Goal: Information Seeking & Learning: Find specific fact

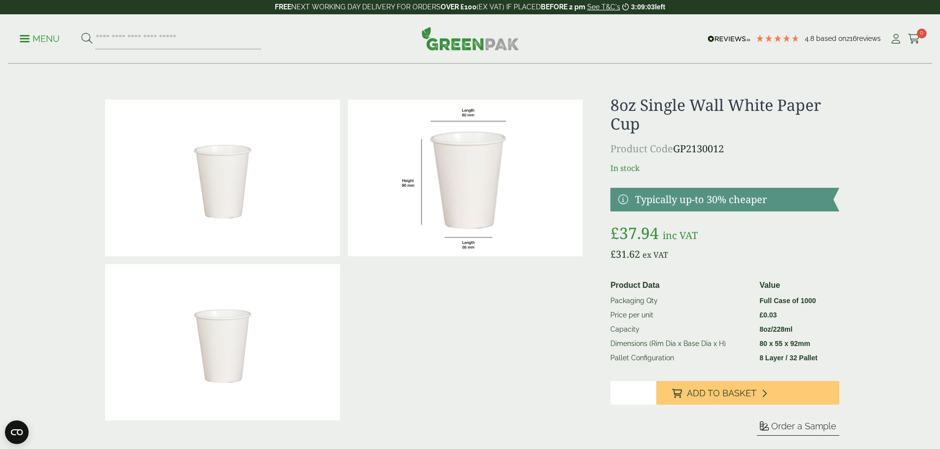
click at [39, 38] on p "Menu" at bounding box center [40, 39] width 40 height 12
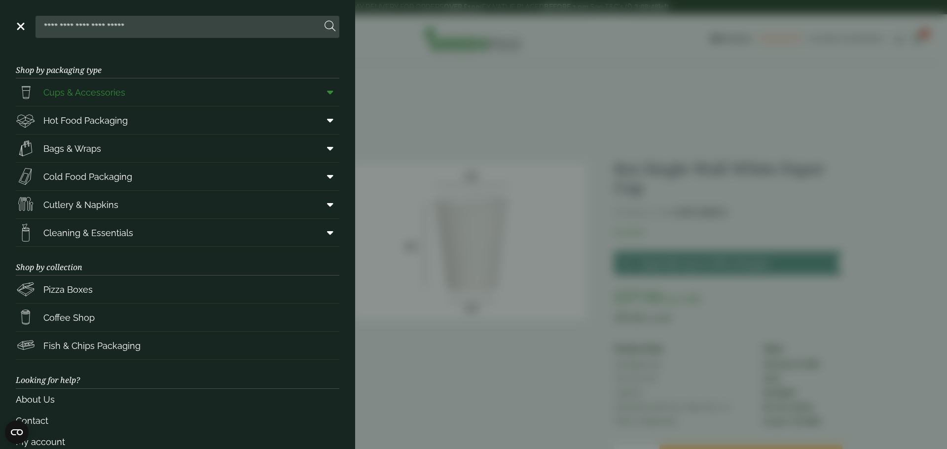
click at [79, 99] on span "Cups & Accessories" at bounding box center [84, 92] width 82 height 13
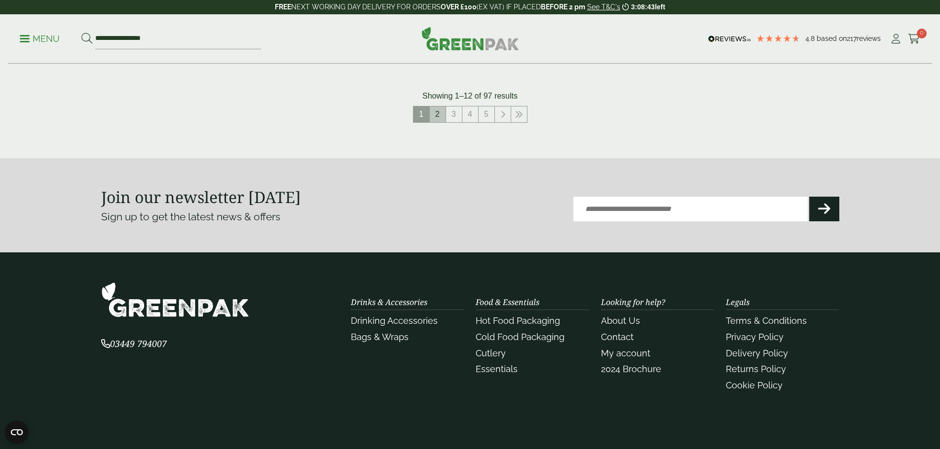
click at [437, 111] on link "2" at bounding box center [438, 115] width 16 height 16
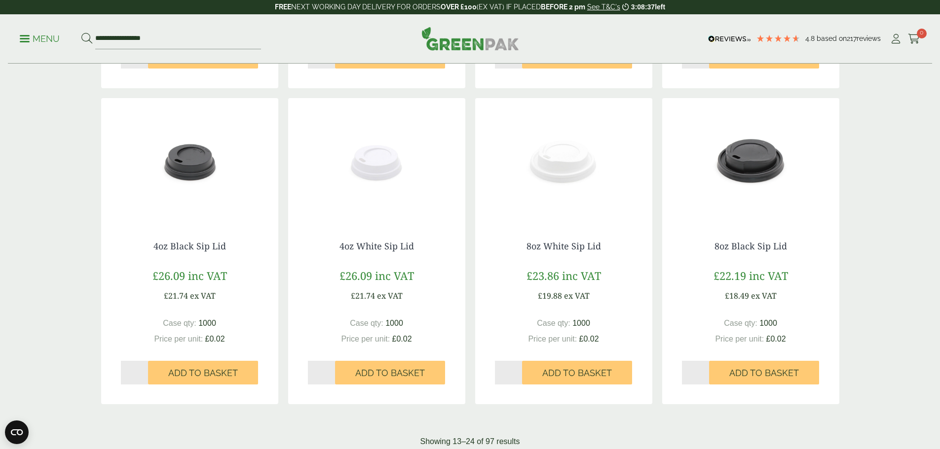
scroll to position [789, 0]
click at [560, 163] on img at bounding box center [563, 159] width 177 height 123
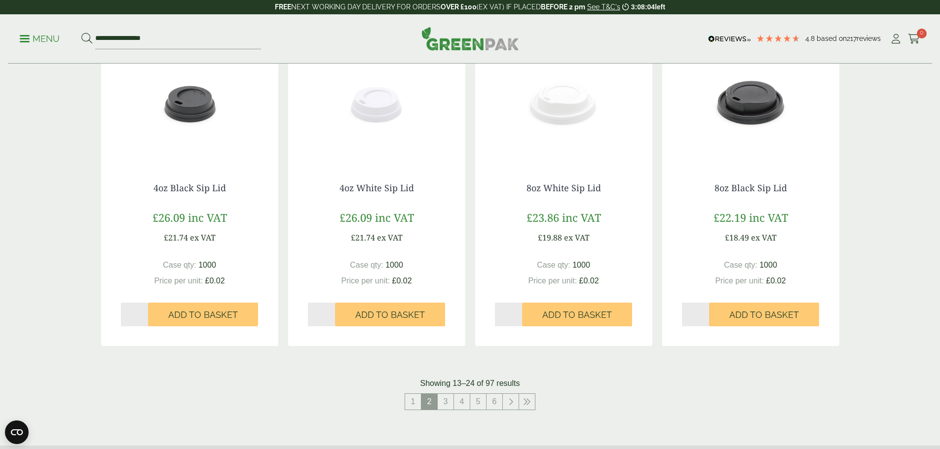
scroll to position [937, 0]
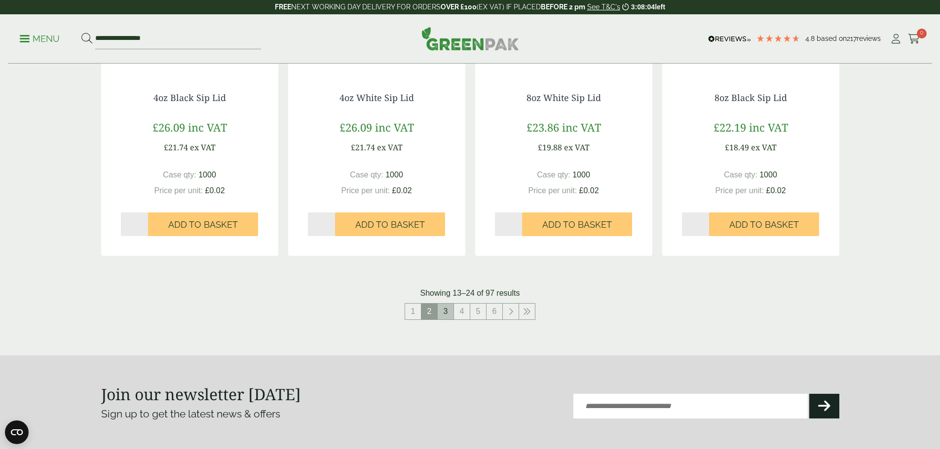
click at [447, 311] on link "3" at bounding box center [446, 312] width 16 height 16
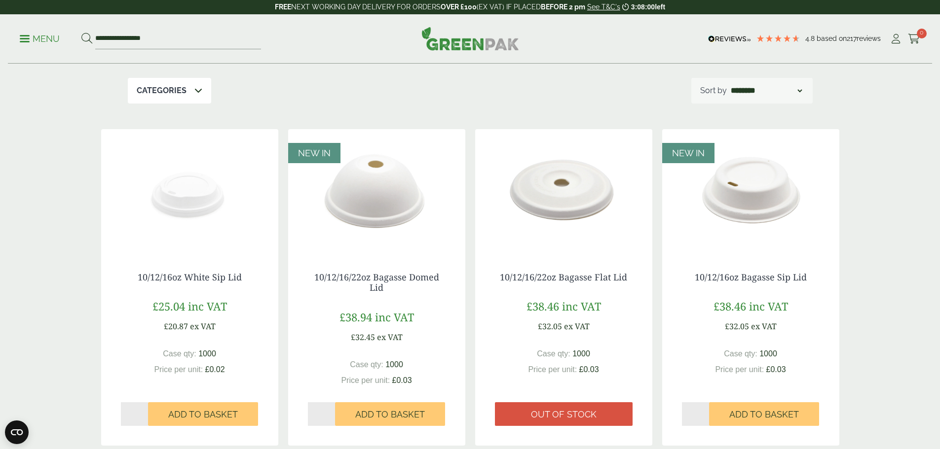
scroll to position [99, 0]
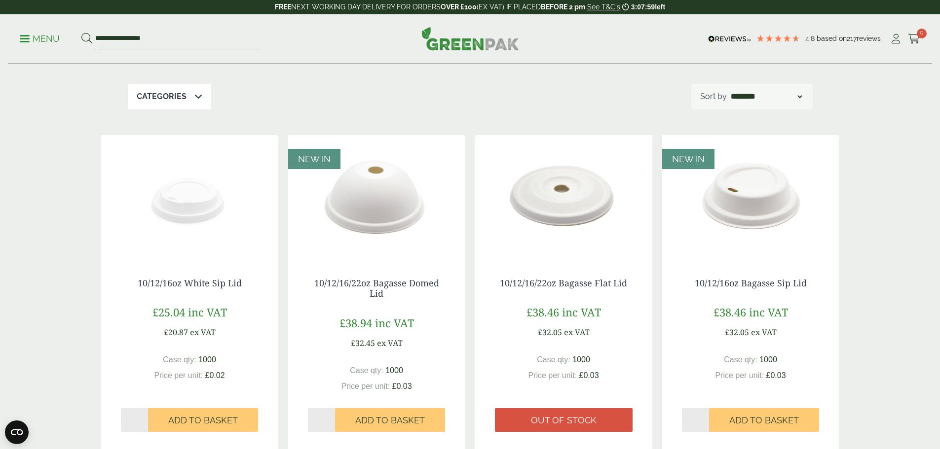
click at [190, 205] on img at bounding box center [189, 196] width 177 height 123
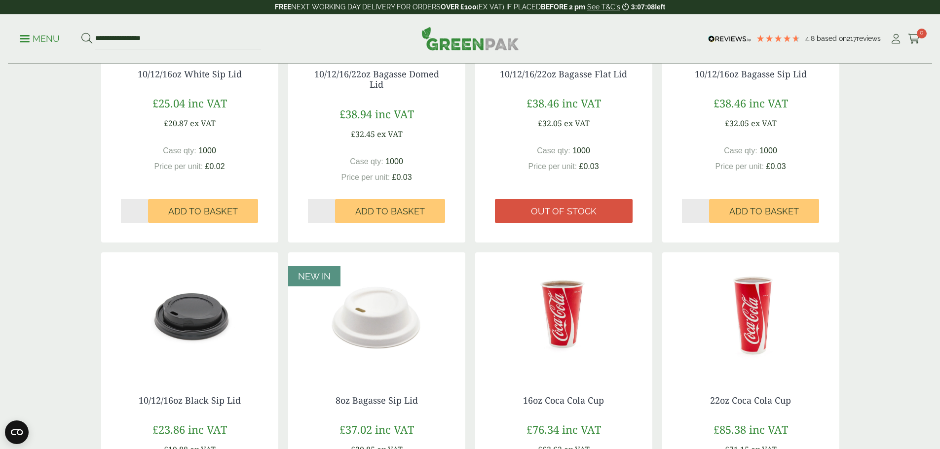
scroll to position [444, 0]
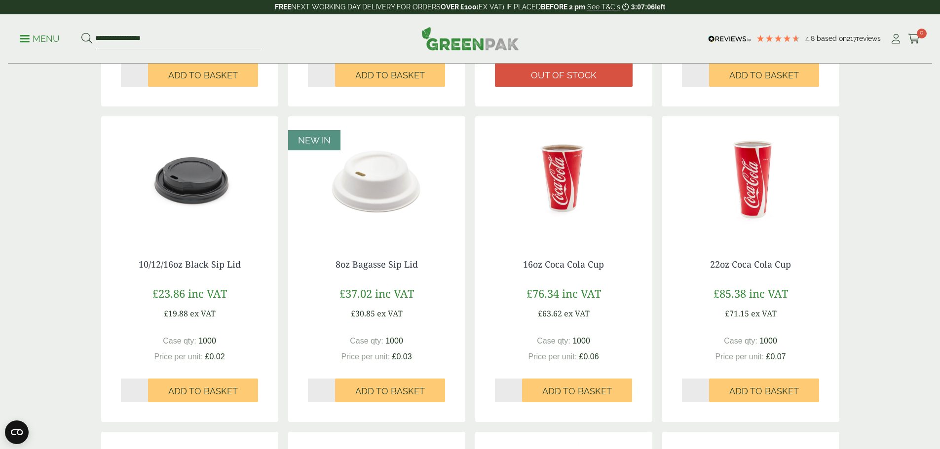
click at [357, 186] on img at bounding box center [376, 177] width 177 height 123
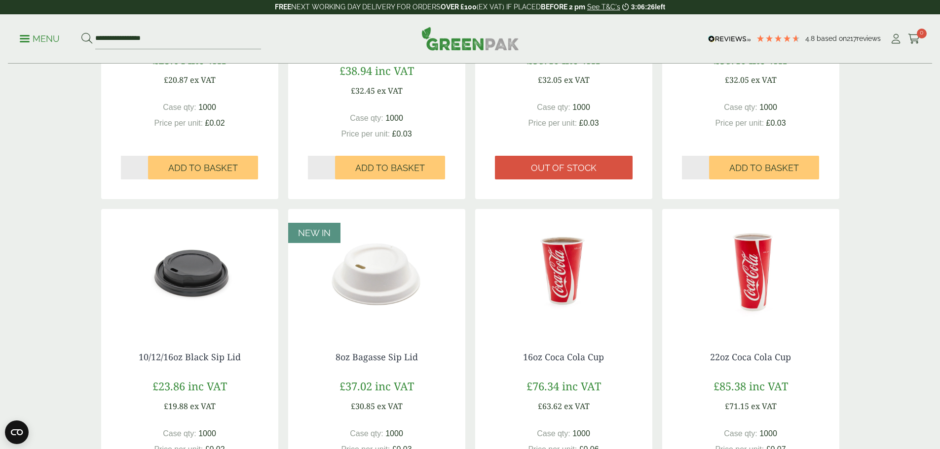
scroll to position [197, 0]
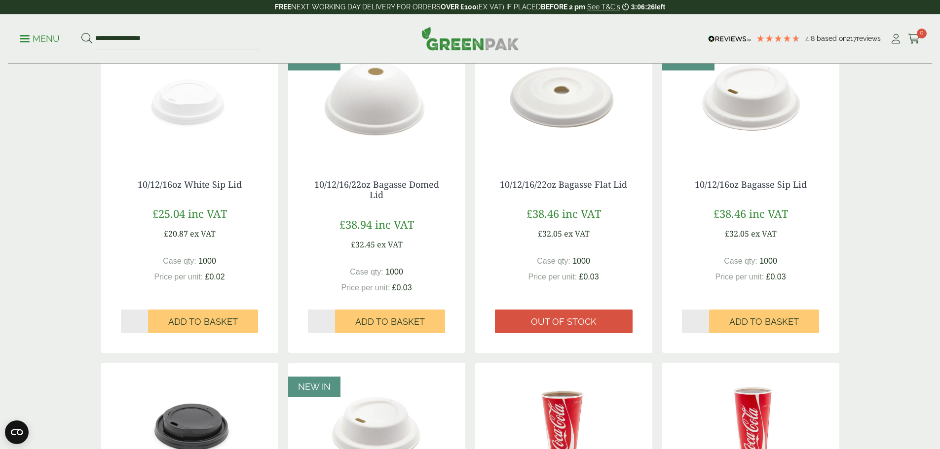
click at [755, 92] on img at bounding box center [750, 98] width 177 height 123
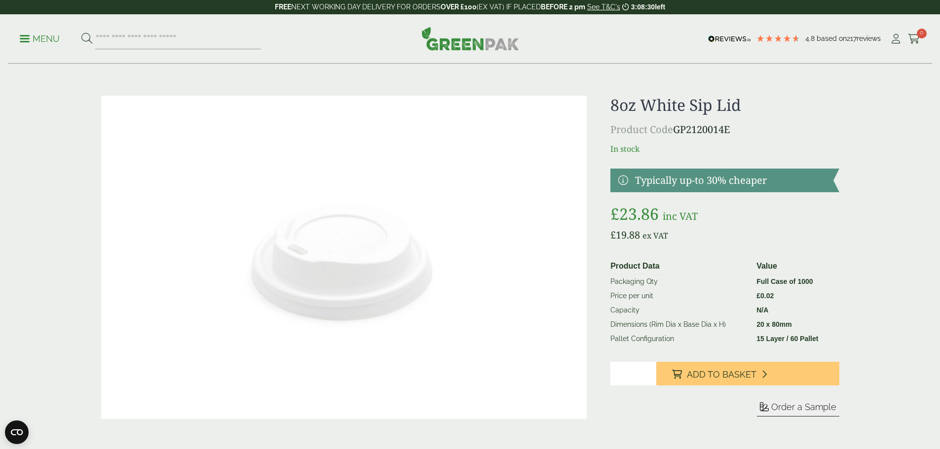
click at [678, 132] on p "Product Code GP2120014E" at bounding box center [724, 129] width 228 height 15
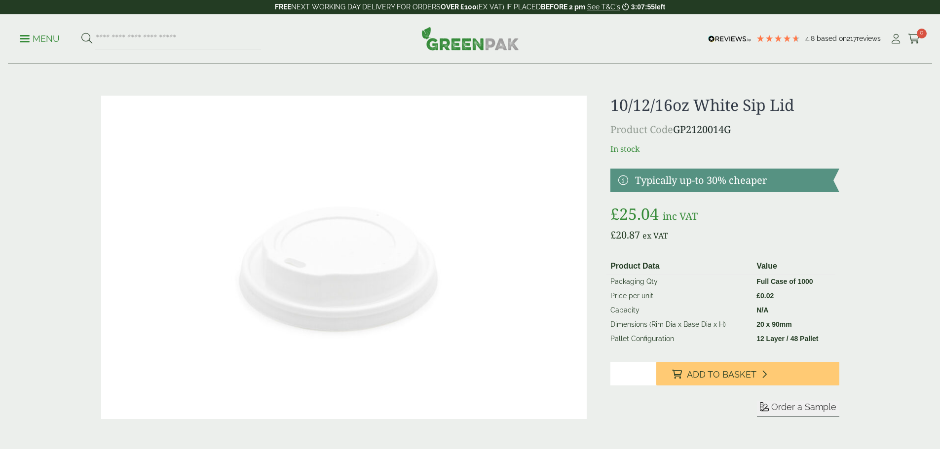
click at [678, 133] on p "Product Code GP2120014G" at bounding box center [724, 129] width 228 height 15
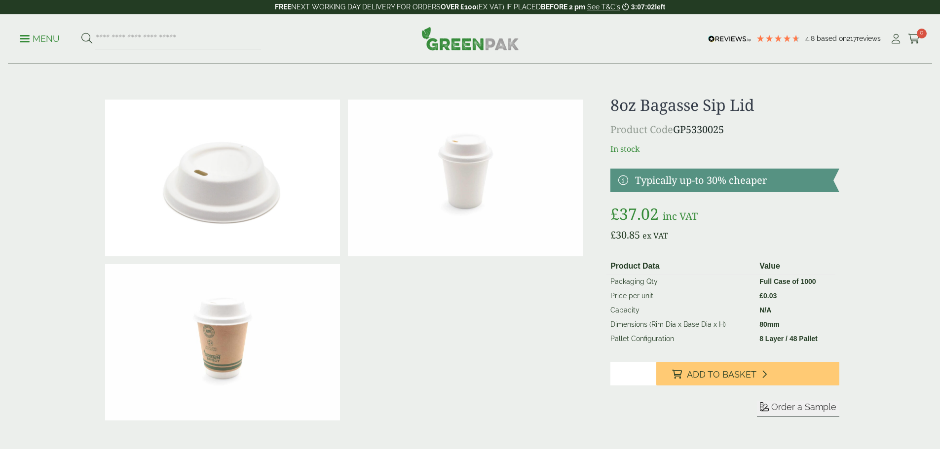
click at [677, 130] on p "Product Code GP5330025" at bounding box center [724, 129] width 228 height 15
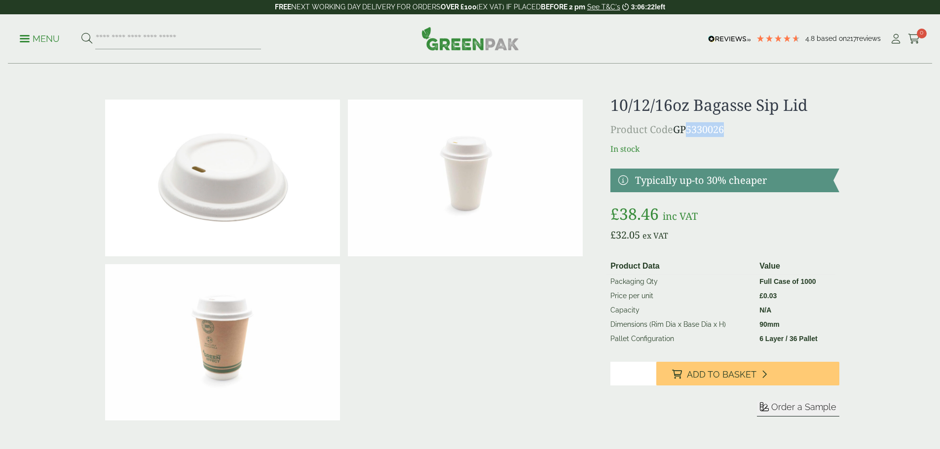
click at [685, 133] on p "Product Code GP5330026" at bounding box center [724, 129] width 228 height 15
drag, startPoint x: 725, startPoint y: 130, endPoint x: 676, endPoint y: 134, distance: 49.0
click at [676, 134] on p "Product Code GP5330026" at bounding box center [724, 129] width 228 height 15
copy p "GP5330026"
